Goal: Information Seeking & Learning: Learn about a topic

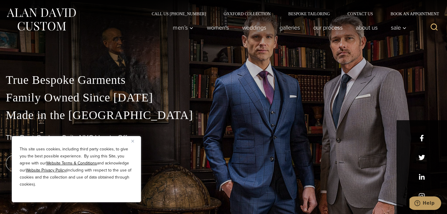
click at [132, 135] on h1 "The Best Custom Suits NYC Has to Offer" at bounding box center [223, 138] width 435 height 9
click at [132, 140] on img "Close" at bounding box center [132, 141] width 3 height 3
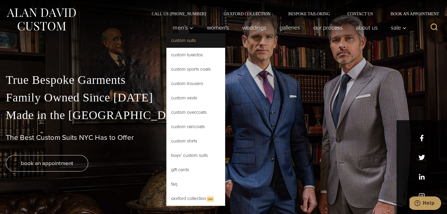
click at [178, 41] on link "Custom Suits" at bounding box center [195, 40] width 59 height 14
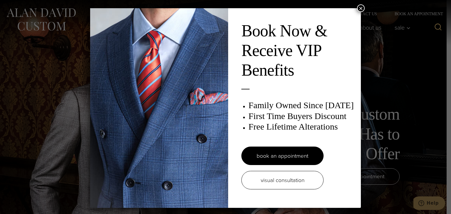
click at [355, 6] on div "Book Now & Receive VIP Benefits Family Owned Since 1913 First Time Buyers Disco…" at bounding box center [225, 107] width 451 height 214
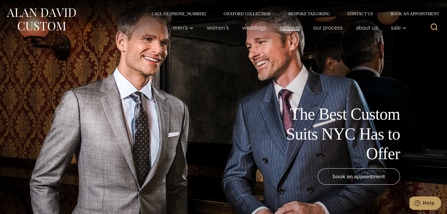
click at [294, 29] on link "Galleries" at bounding box center [290, 28] width 34 height 12
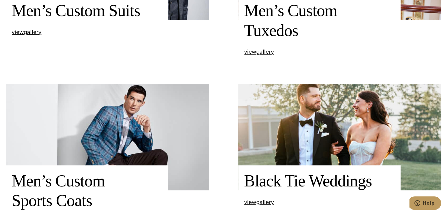
scroll to position [333, 0]
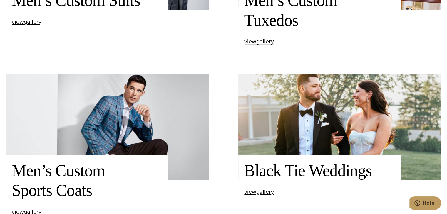
click at [32, 15] on div "Men’s Custom Suits view Men’s Custom Suits gallery" at bounding box center [87, 8] width 162 height 46
click at [26, 19] on span "view Men’s Custom Suits gallery" at bounding box center [27, 21] width 30 height 9
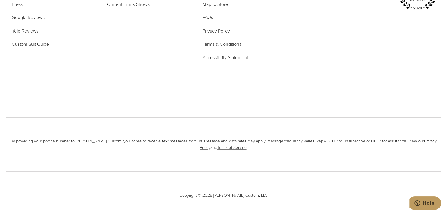
scroll to position [3160, 0]
